Goal: Task Accomplishment & Management: Manage account settings

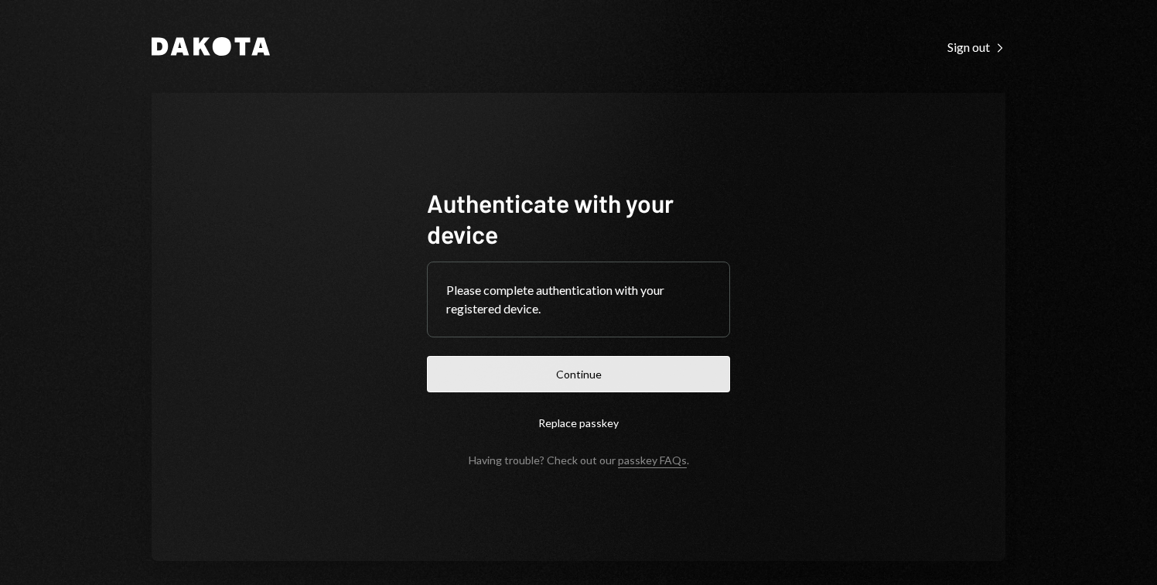
click at [614, 367] on button "Continue" at bounding box center [578, 374] width 303 height 36
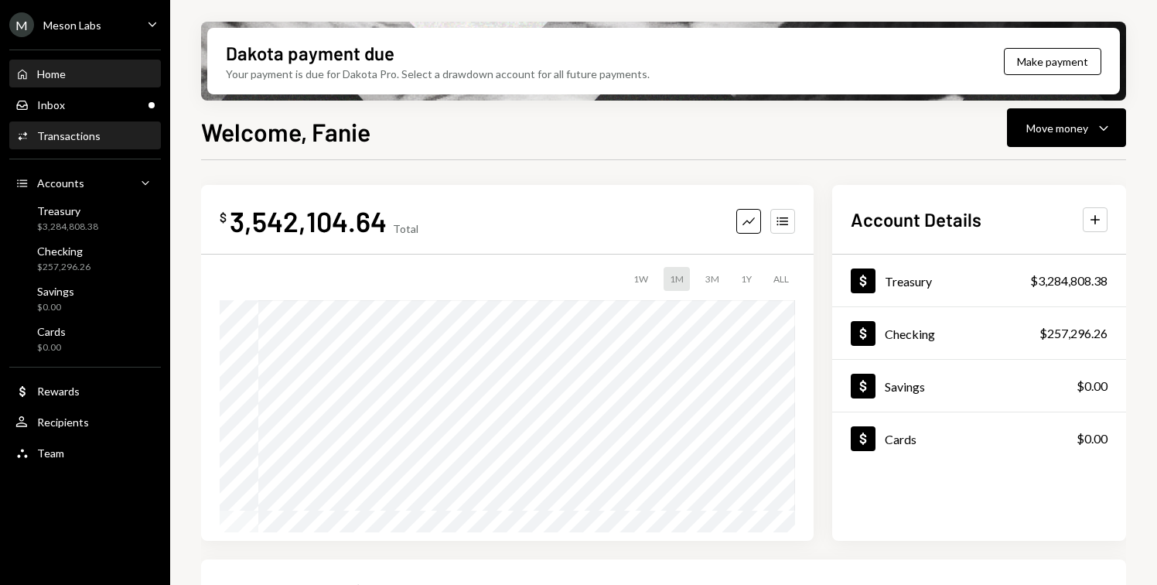
click at [94, 138] on div "Transactions" at bounding box center [68, 135] width 63 height 13
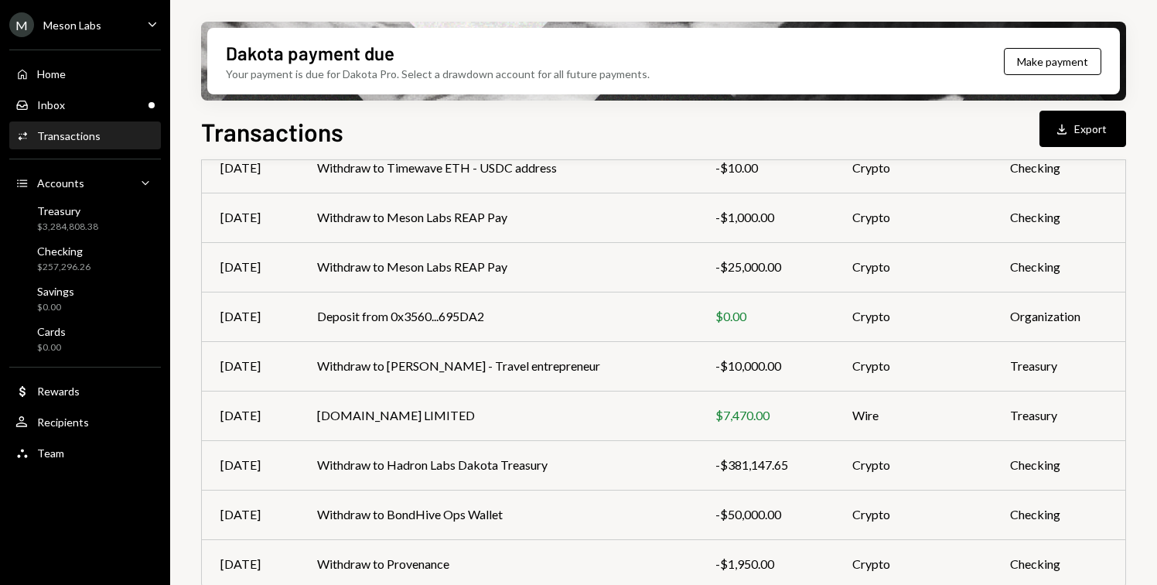
scroll to position [296, 0]
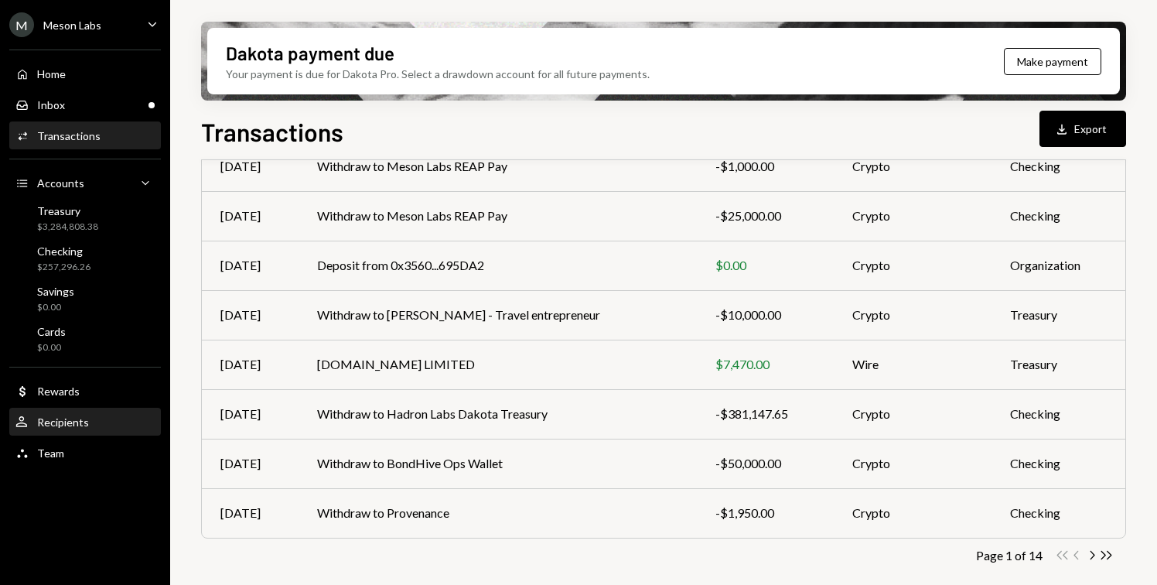
click at [77, 416] on div "Recipients" at bounding box center [63, 421] width 52 height 13
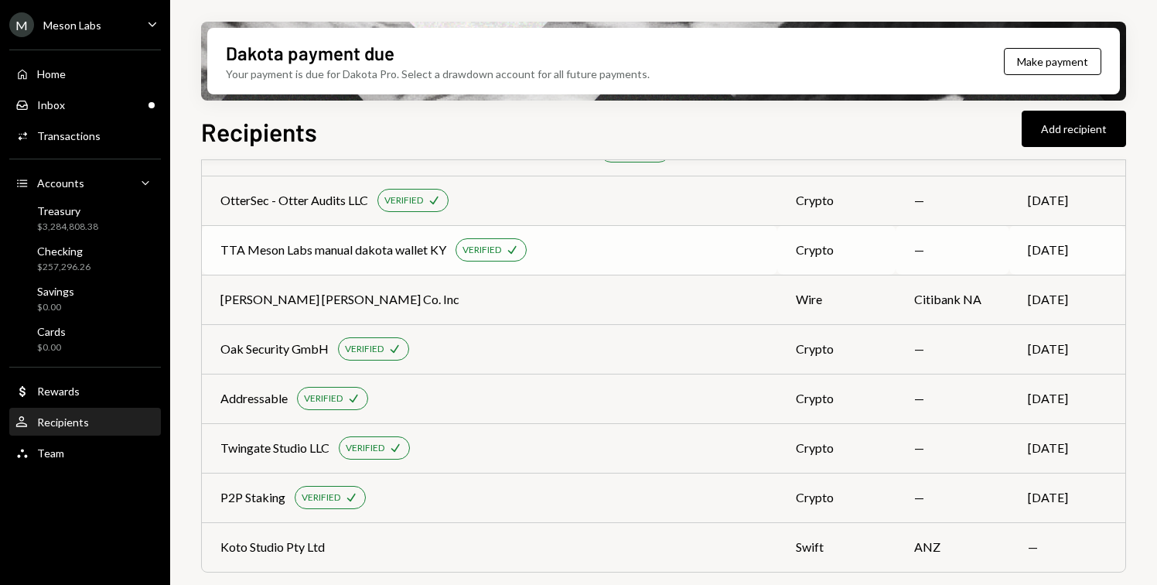
scroll to position [1050, 0]
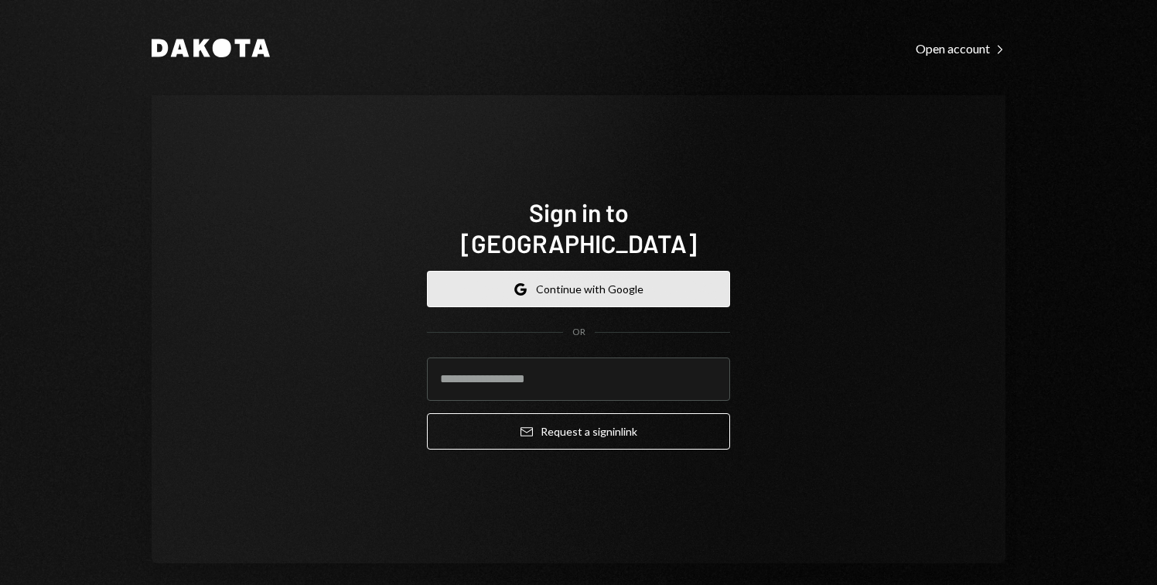
click at [581, 284] on button "Google Continue with Google" at bounding box center [578, 289] width 303 height 36
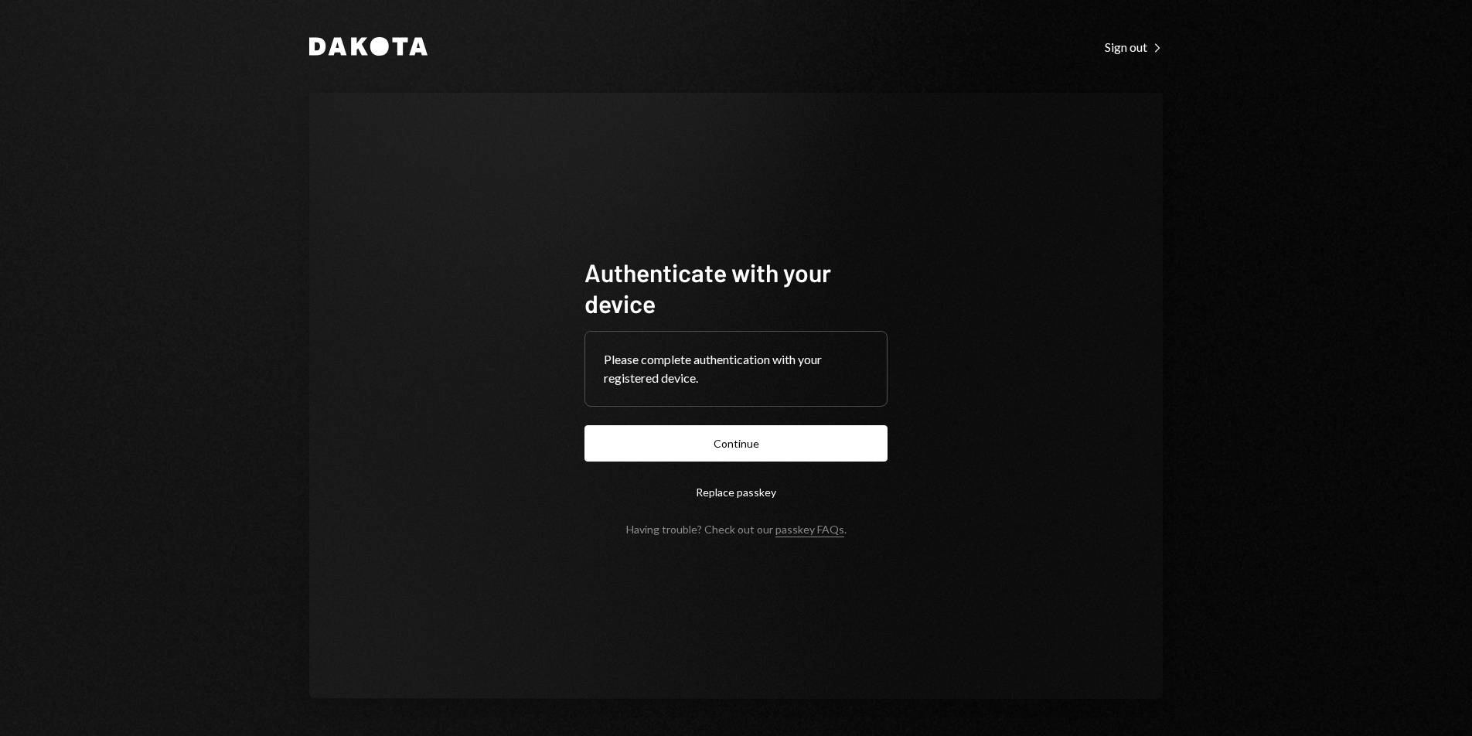
click at [700, 476] on button "Replace passkey" at bounding box center [736, 492] width 303 height 36
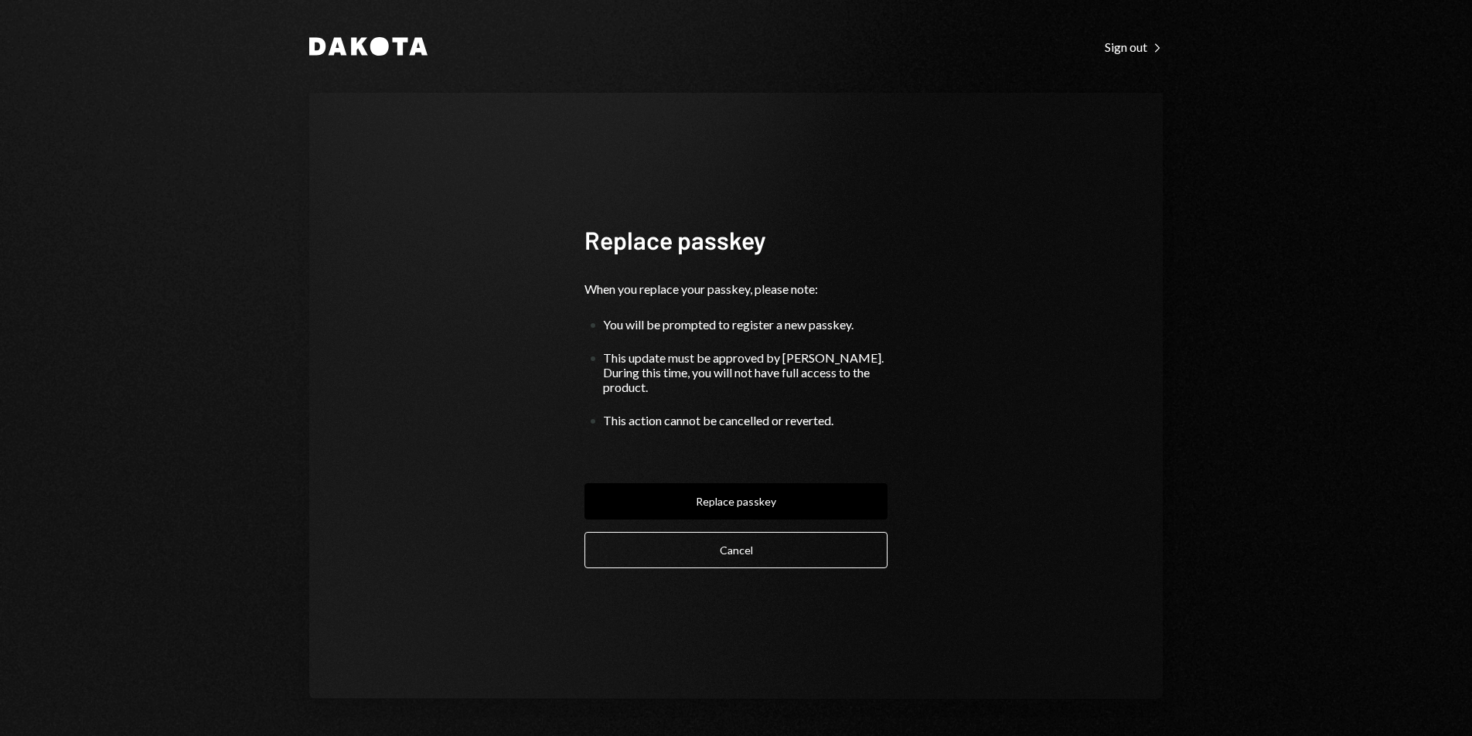
click at [721, 550] on button "Cancel" at bounding box center [736, 550] width 303 height 36
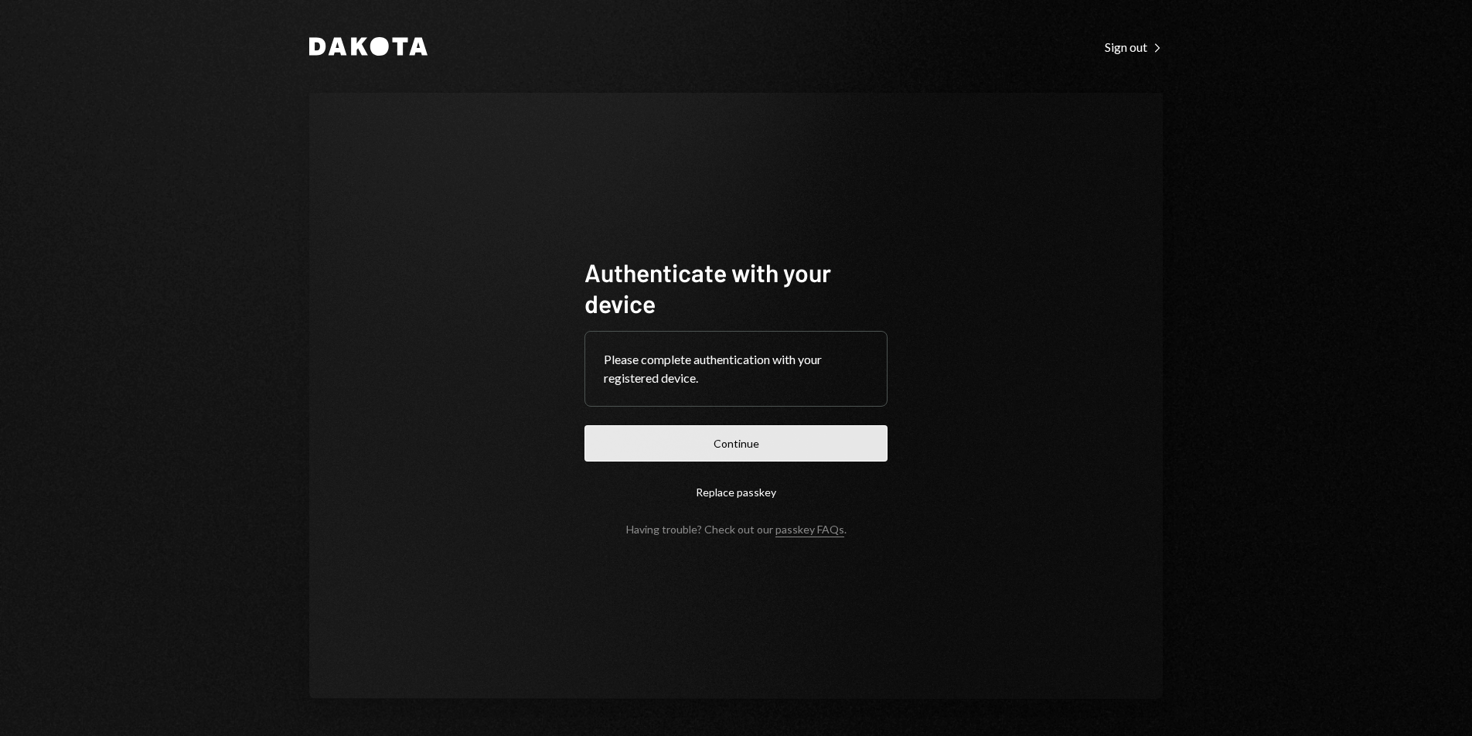
click at [693, 449] on button "Continue" at bounding box center [736, 443] width 303 height 36
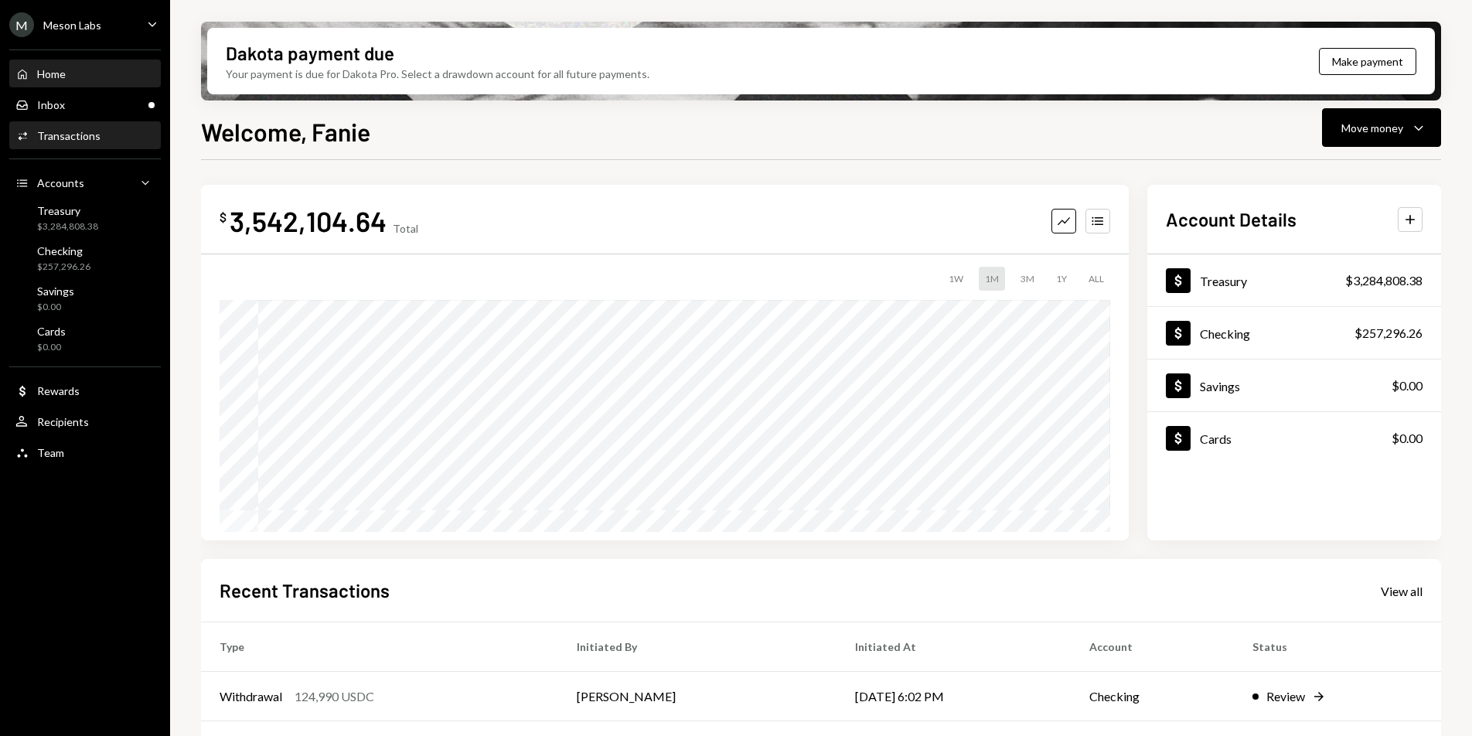
click at [78, 129] on div "Transactions" at bounding box center [68, 135] width 63 height 13
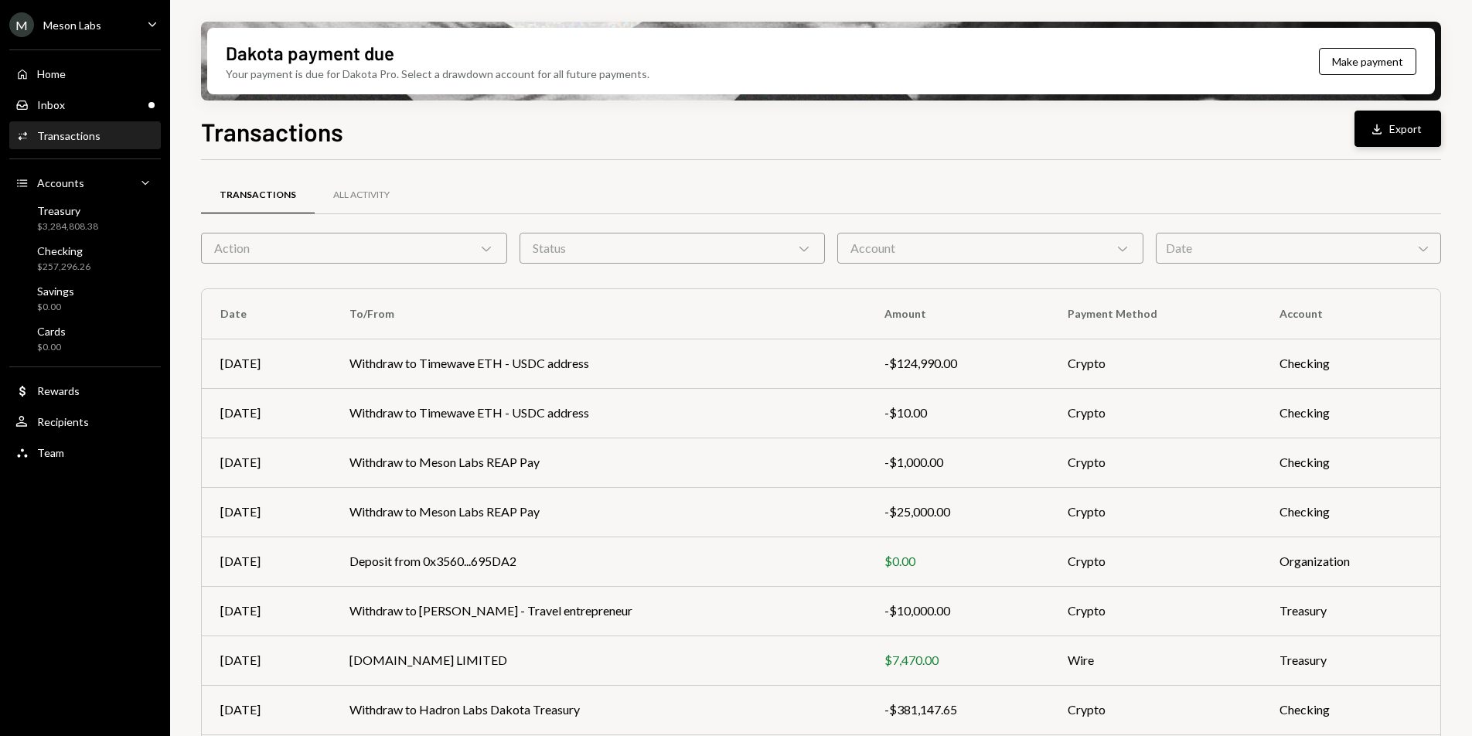
click at [1156, 127] on div "Download" at bounding box center [1380, 128] width 20 height 15
